Goal: Find specific page/section

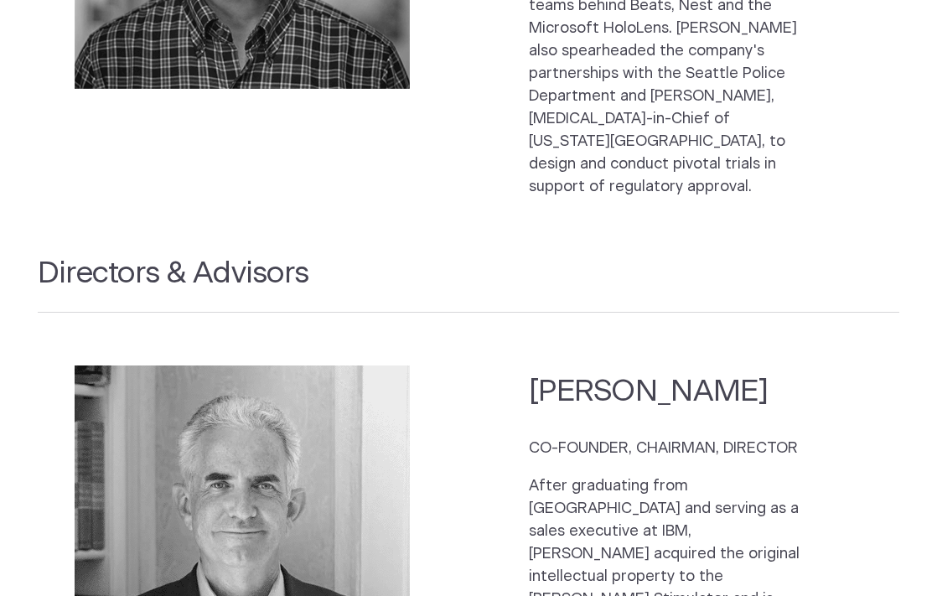
scroll to position [2233, 0]
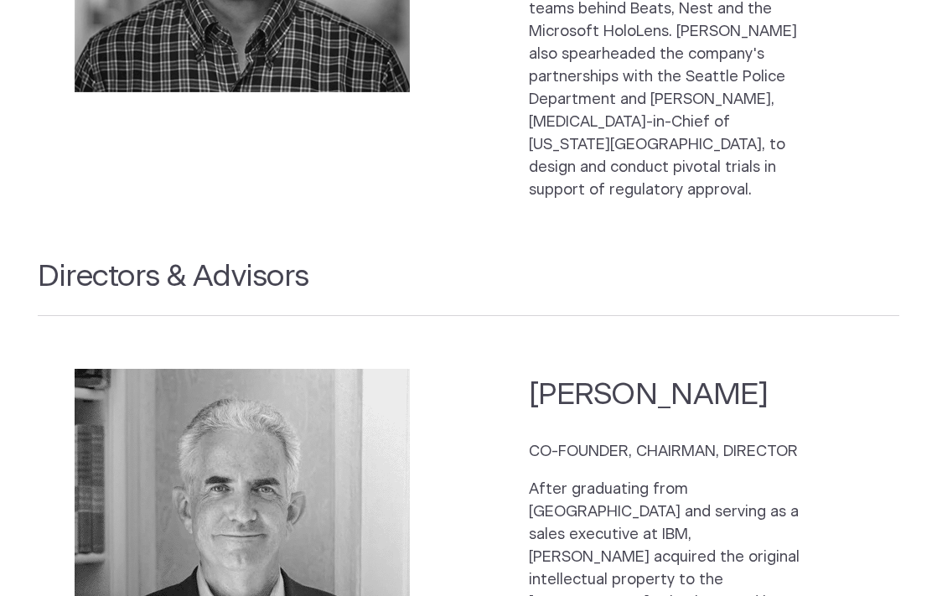
drag, startPoint x: 511, startPoint y: 230, endPoint x: 690, endPoint y: 230, distance: 179.3
click at [690, 354] on section "[PERSON_NAME] CO-FOUNDER, CHAIRMAN, DIRECTOR After graduating from [GEOGRAPHIC_…" at bounding box center [469, 536] width 862 height 365
click at [529, 441] on p "CO-FOUNDER, CHAIRMAN, DIRECTOR" at bounding box center [665, 452] width 273 height 23
drag, startPoint x: 528, startPoint y: 225, endPoint x: 667, endPoint y: 225, distance: 139.1
click at [667, 354] on section "[PERSON_NAME] CO-FOUNDER, CHAIRMAN, DIRECTOR After graduating from [GEOGRAPHIC_…" at bounding box center [469, 536] width 862 height 365
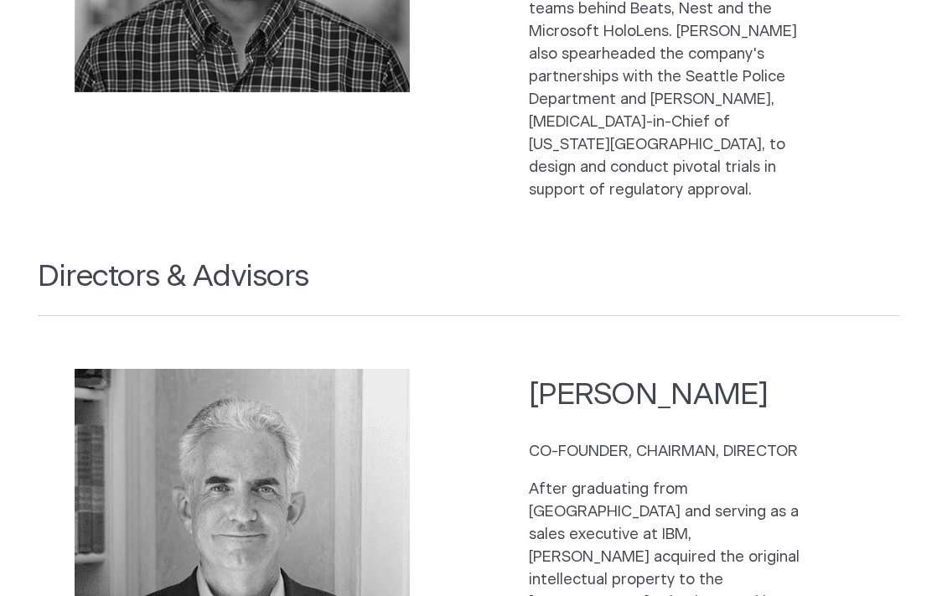
click at [694, 375] on h2 "[PERSON_NAME]" at bounding box center [665, 395] width 273 height 40
drag, startPoint x: 694, startPoint y: 227, endPoint x: 538, endPoint y: 227, distance: 155.8
click at [538, 375] on h2 "[PERSON_NAME]" at bounding box center [665, 395] width 273 height 40
copy div "[PERSON_NAME]"
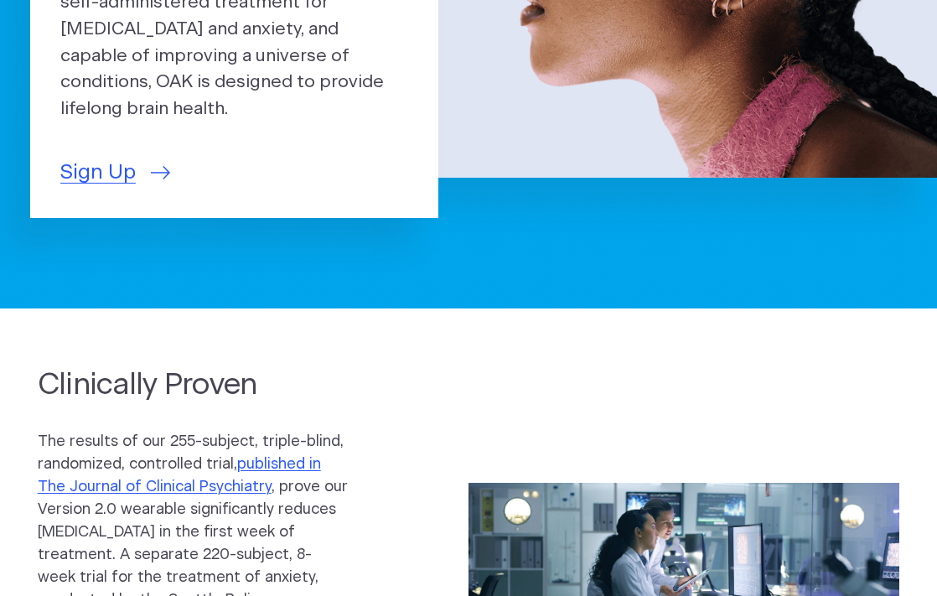
scroll to position [0, 0]
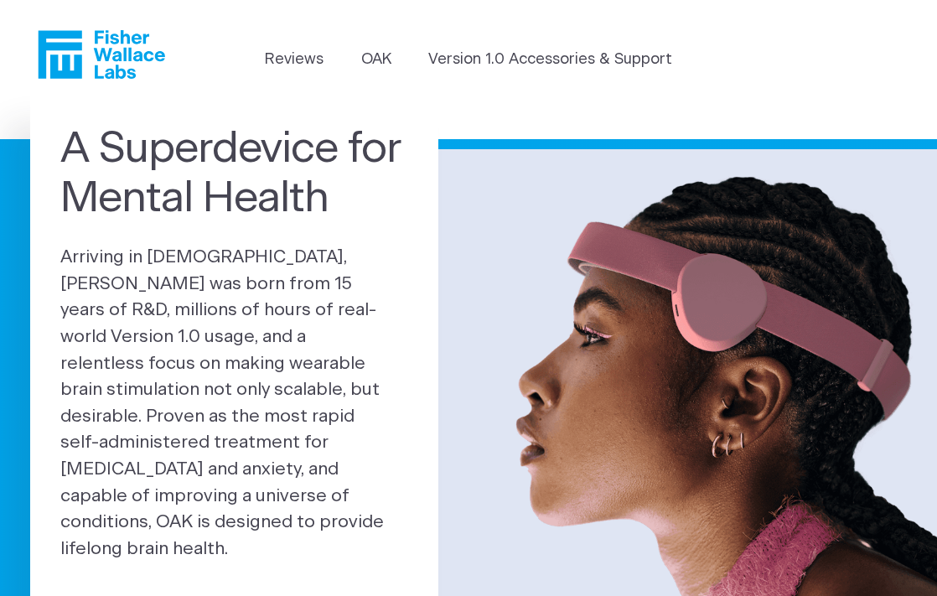
click at [128, 425] on p "Arriving in [DEMOGRAPHIC_DATA], [PERSON_NAME] was born from 15 years of R&D, mi…" at bounding box center [234, 402] width 348 height 317
click at [130, 57] on icon "Fisher Wallace" at bounding box center [107, 54] width 115 height 49
